Goal: Task Accomplishment & Management: Complete application form

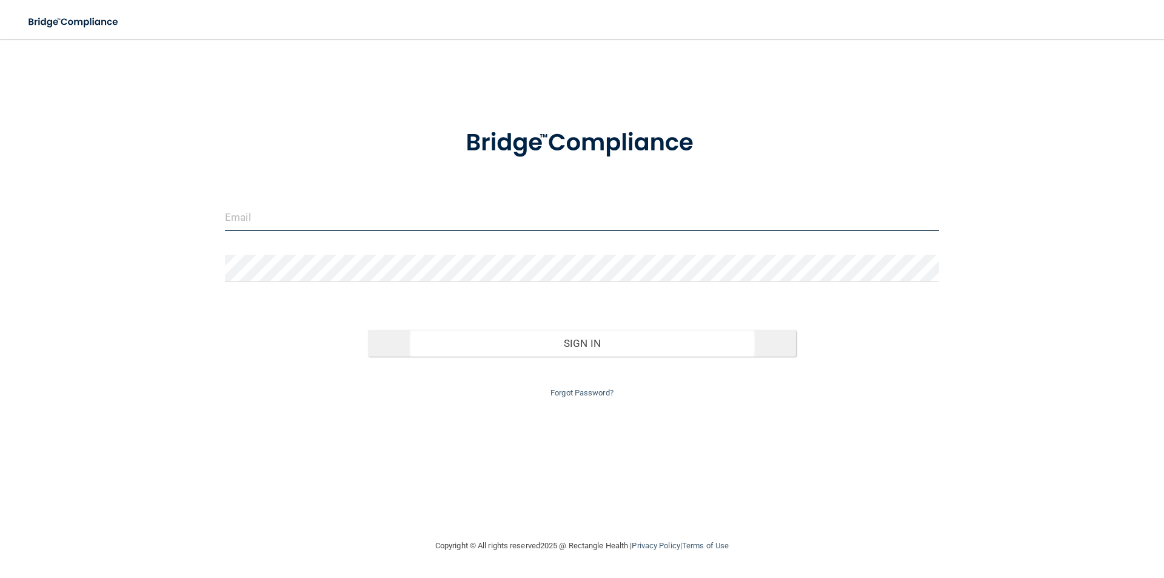
type input "[EMAIL_ADDRESS][DOMAIN_NAME]"
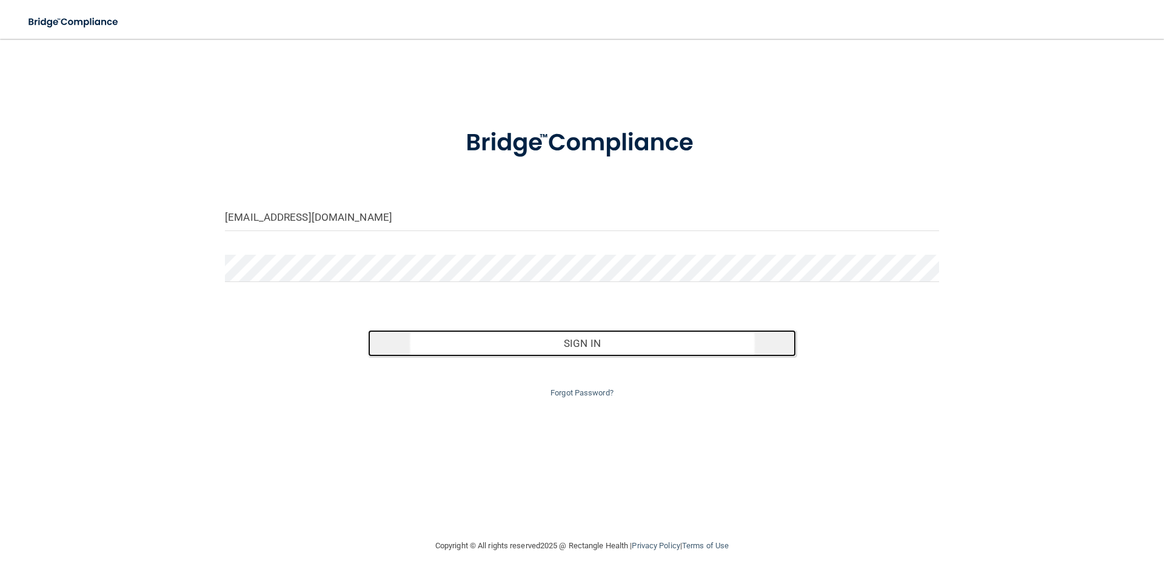
click at [576, 341] on button "Sign In" at bounding box center [582, 343] width 429 height 27
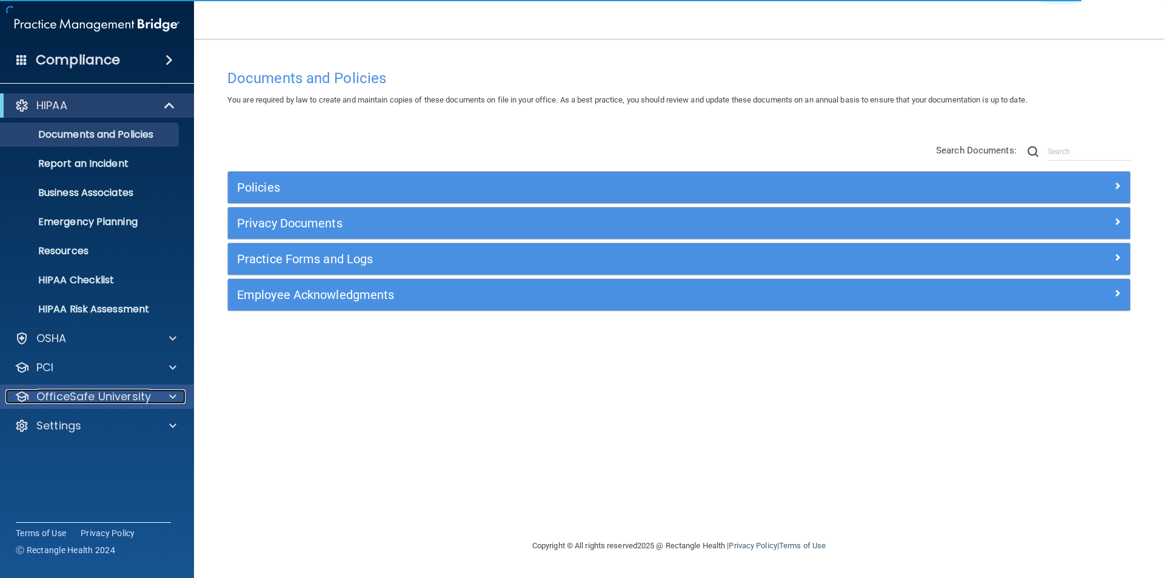
click at [170, 395] on span at bounding box center [172, 396] width 7 height 15
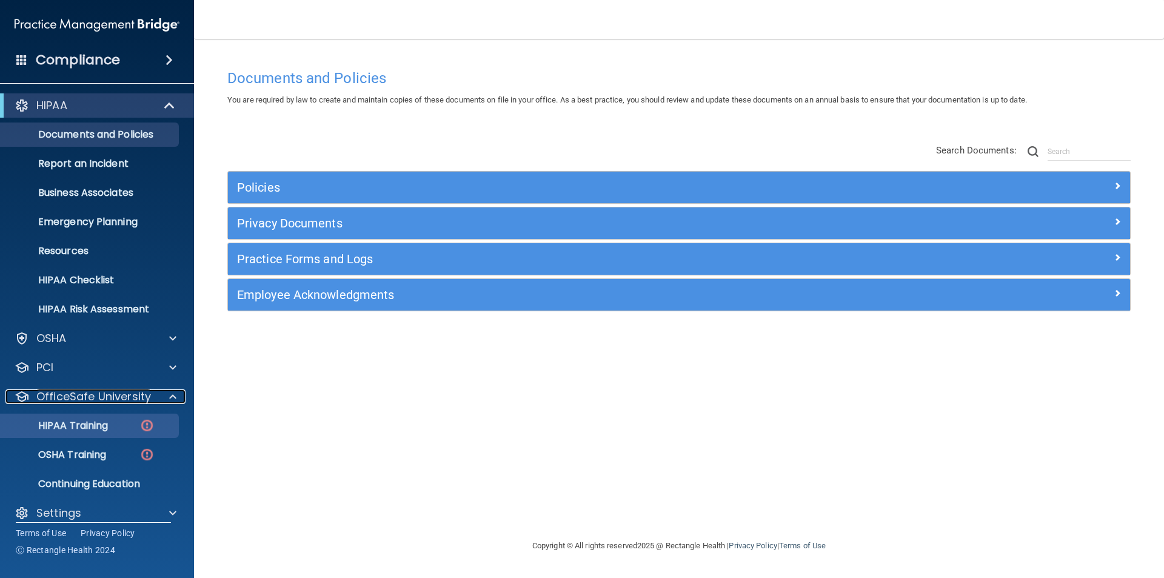
scroll to position [13, 0]
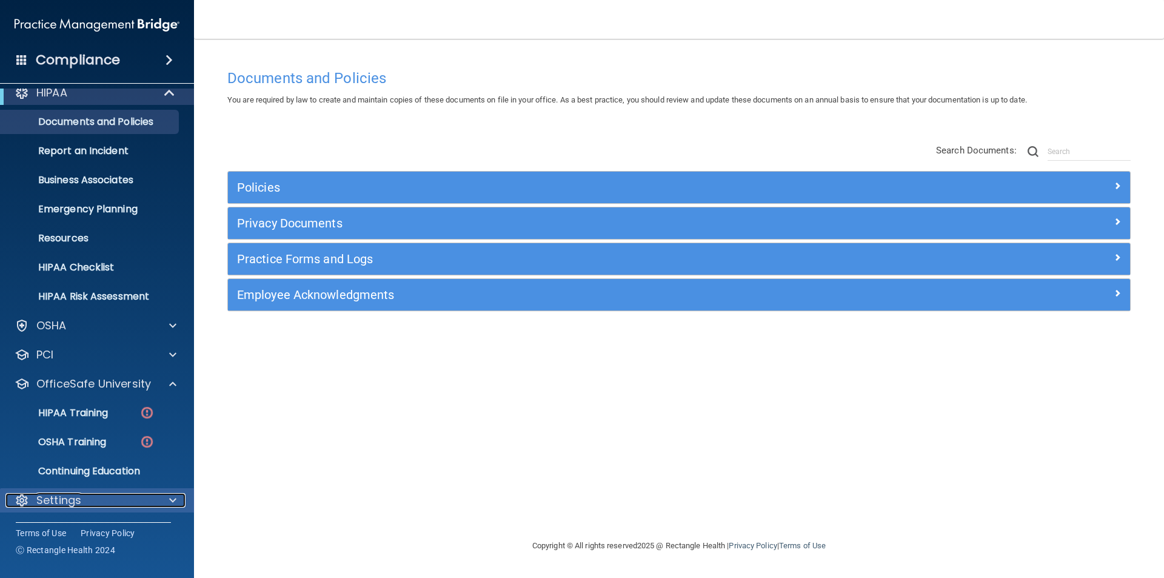
click at [171, 498] on span at bounding box center [172, 500] width 7 height 15
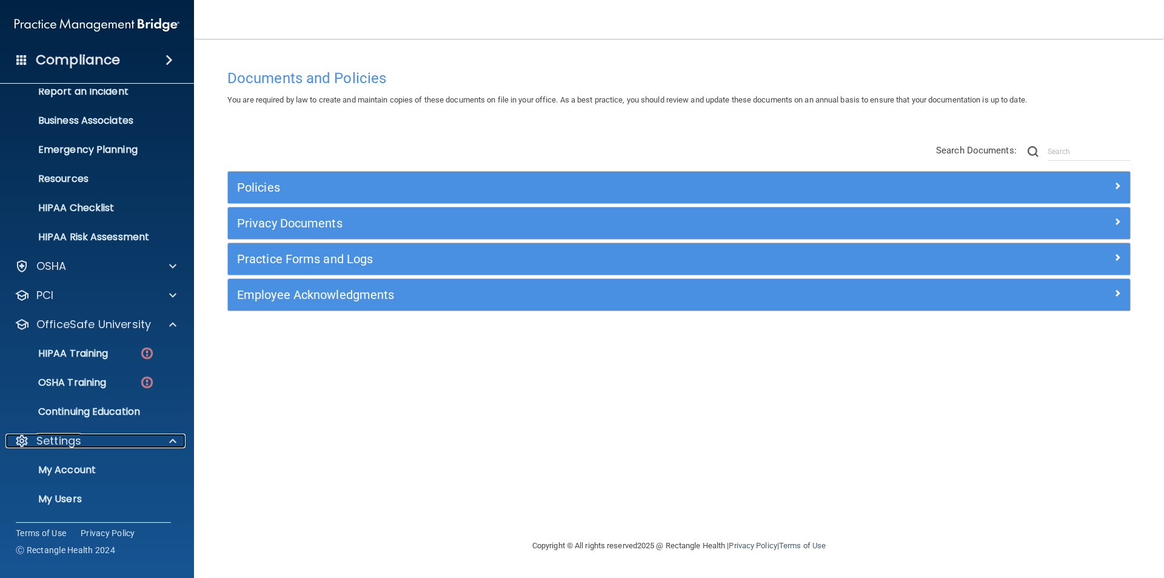
scroll to position [129, 0]
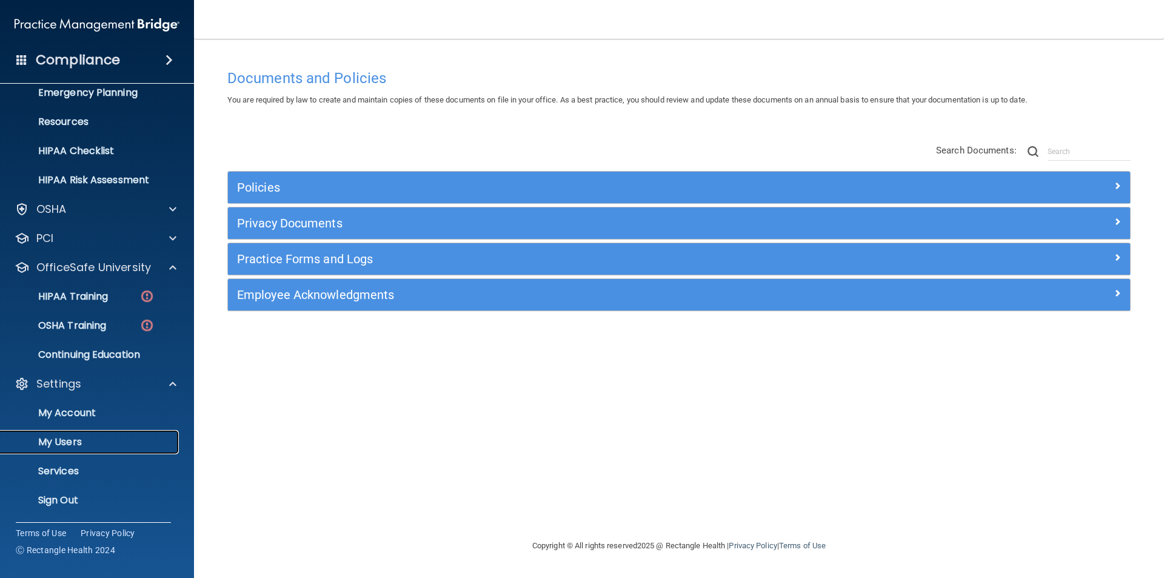
click at [73, 436] on p "My Users" at bounding box center [90, 442] width 165 height 12
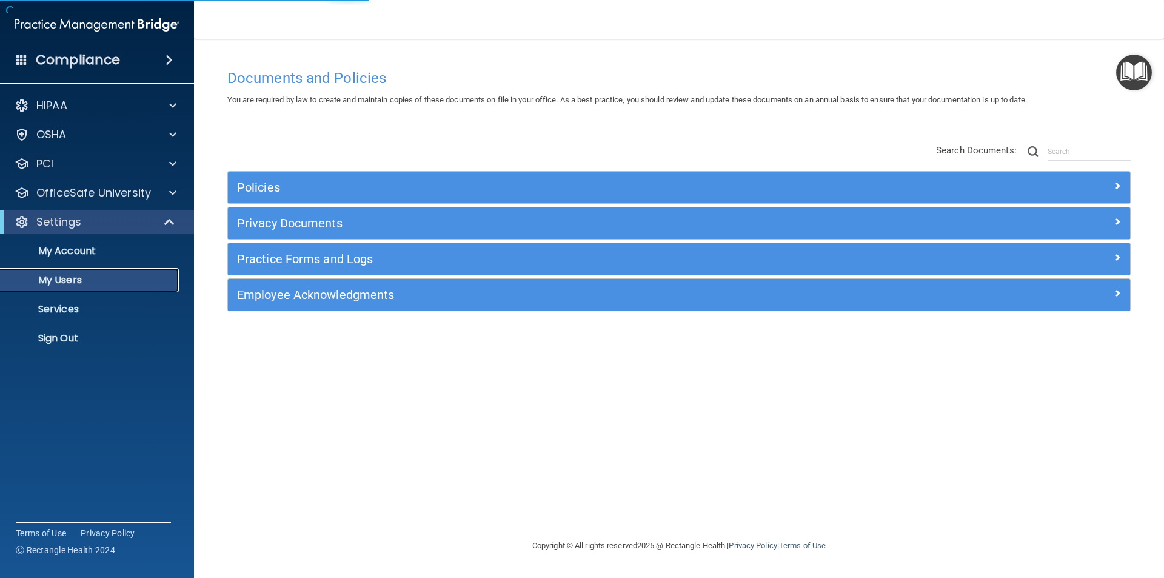
select select "20"
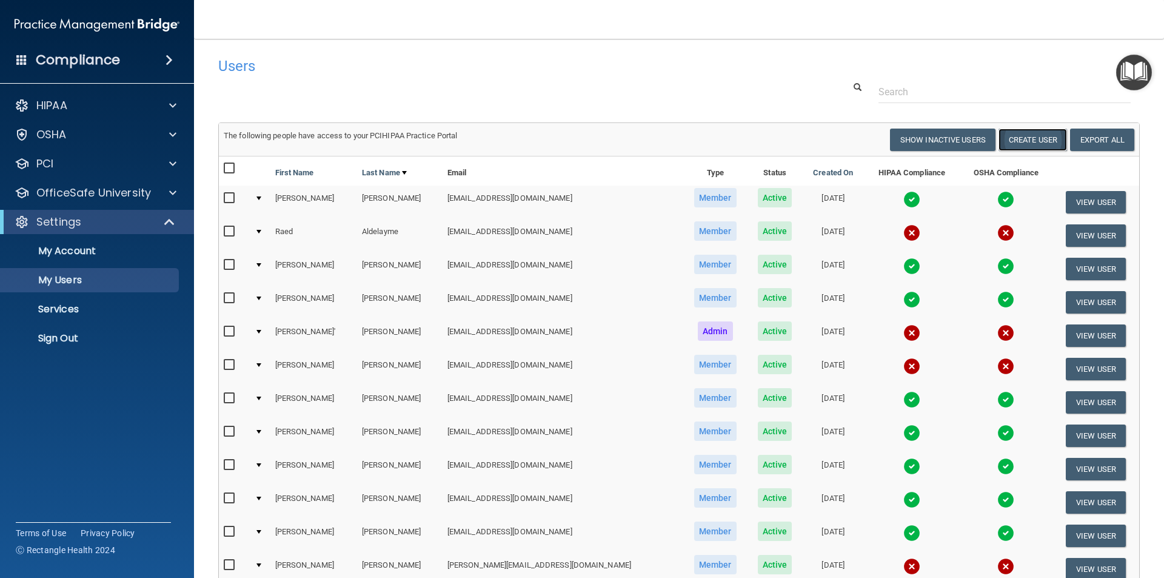
click at [1015, 138] on button "Create User" at bounding box center [1032, 139] width 68 height 22
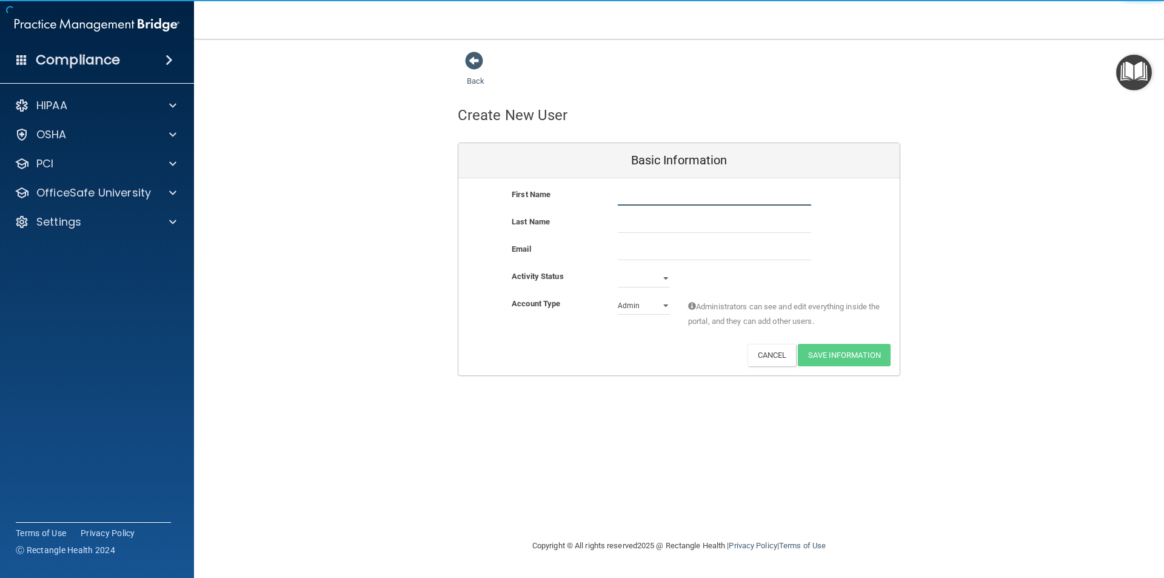
click at [649, 199] on input "text" at bounding box center [714, 196] width 193 height 18
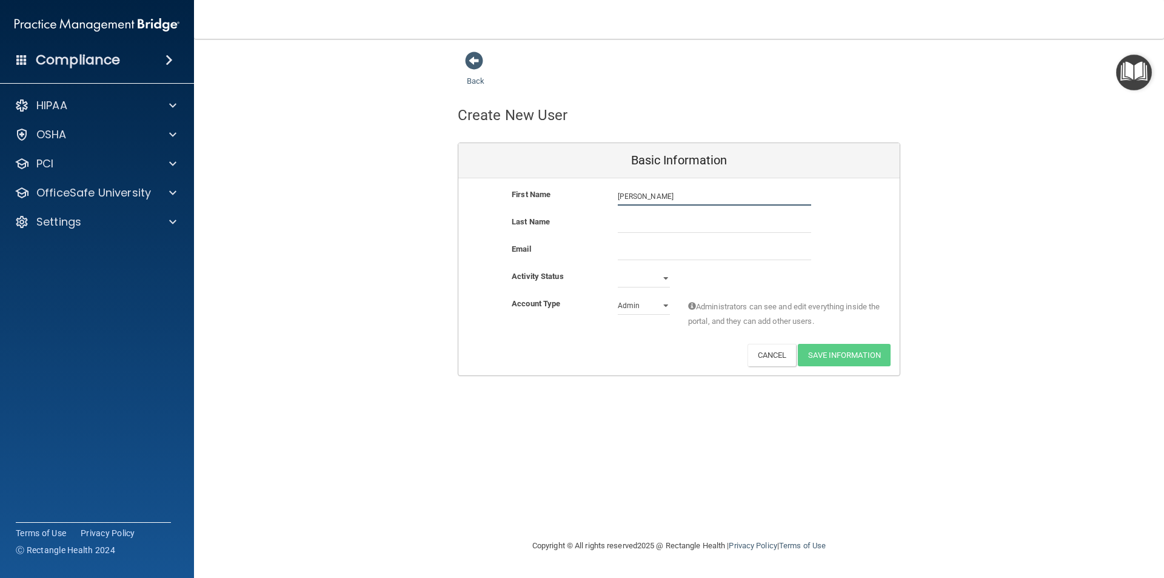
type input "[PERSON_NAME]"
click at [627, 256] on input "email" at bounding box center [714, 251] width 193 height 18
type input "[EMAIL_ADDRESS][DOMAIN_NAME]"
click at [667, 276] on select "Active Inactive" at bounding box center [644, 281] width 52 height 18
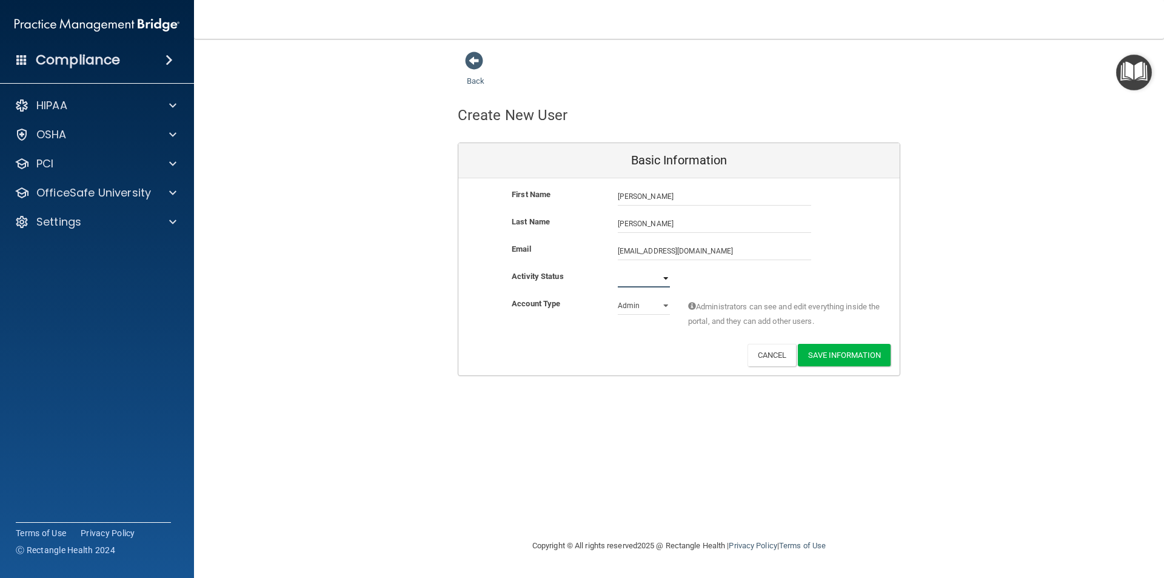
select select "active"
click at [618, 269] on select "Active Inactive" at bounding box center [644, 278] width 52 height 18
click at [666, 304] on select "Admin Member" at bounding box center [644, 305] width 52 height 18
select select "practice_member"
click at [618, 296] on select "Admin Member" at bounding box center [644, 305] width 52 height 18
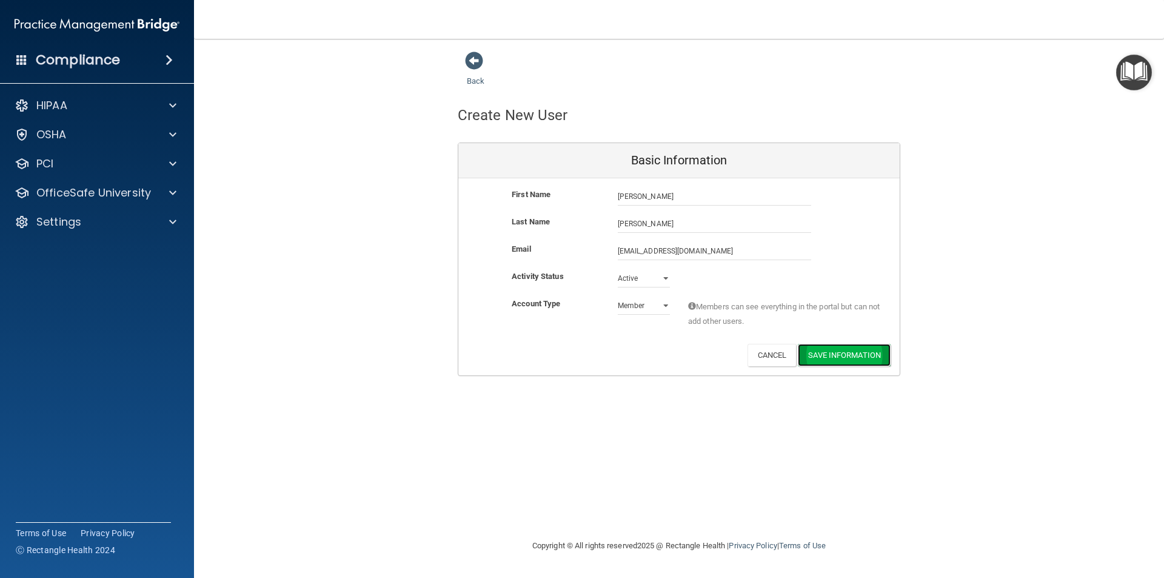
click at [854, 350] on button "Save Information" at bounding box center [844, 355] width 93 height 22
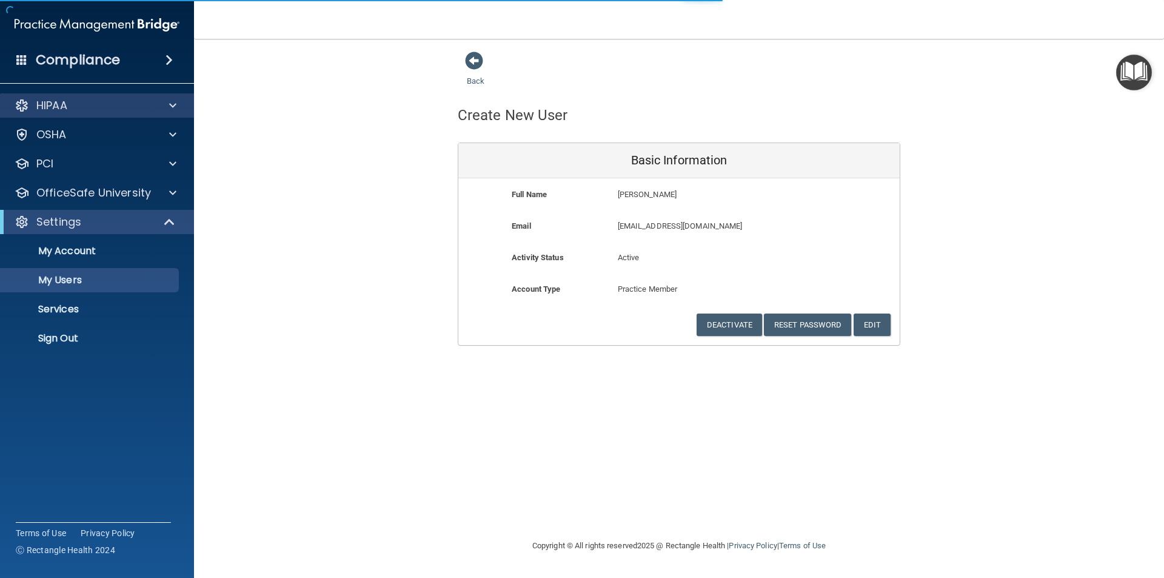
select select "20"
